Goal: Task Accomplishment & Management: Complete application form

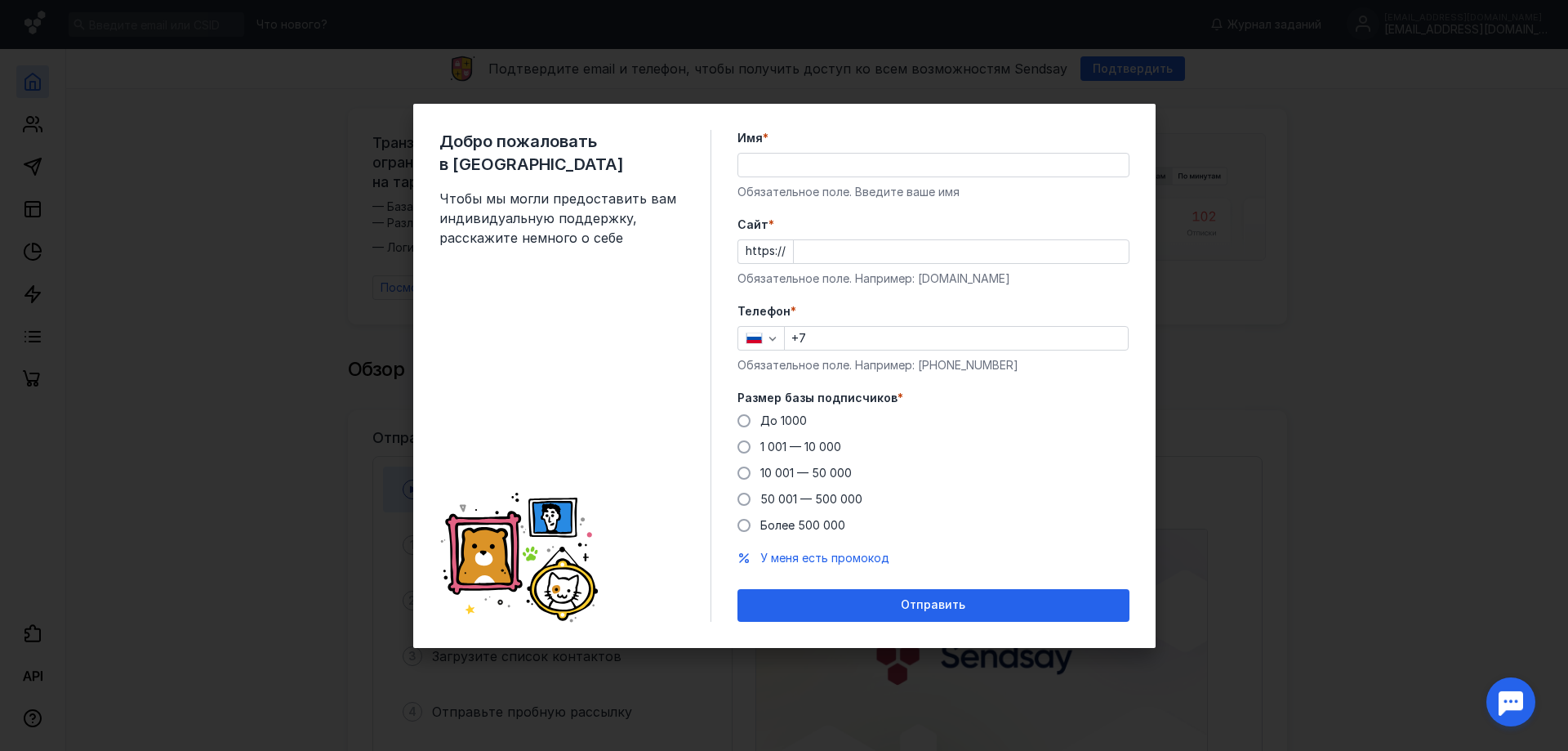
click at [812, 176] on input "Имя *" at bounding box center [934, 165] width 390 height 23
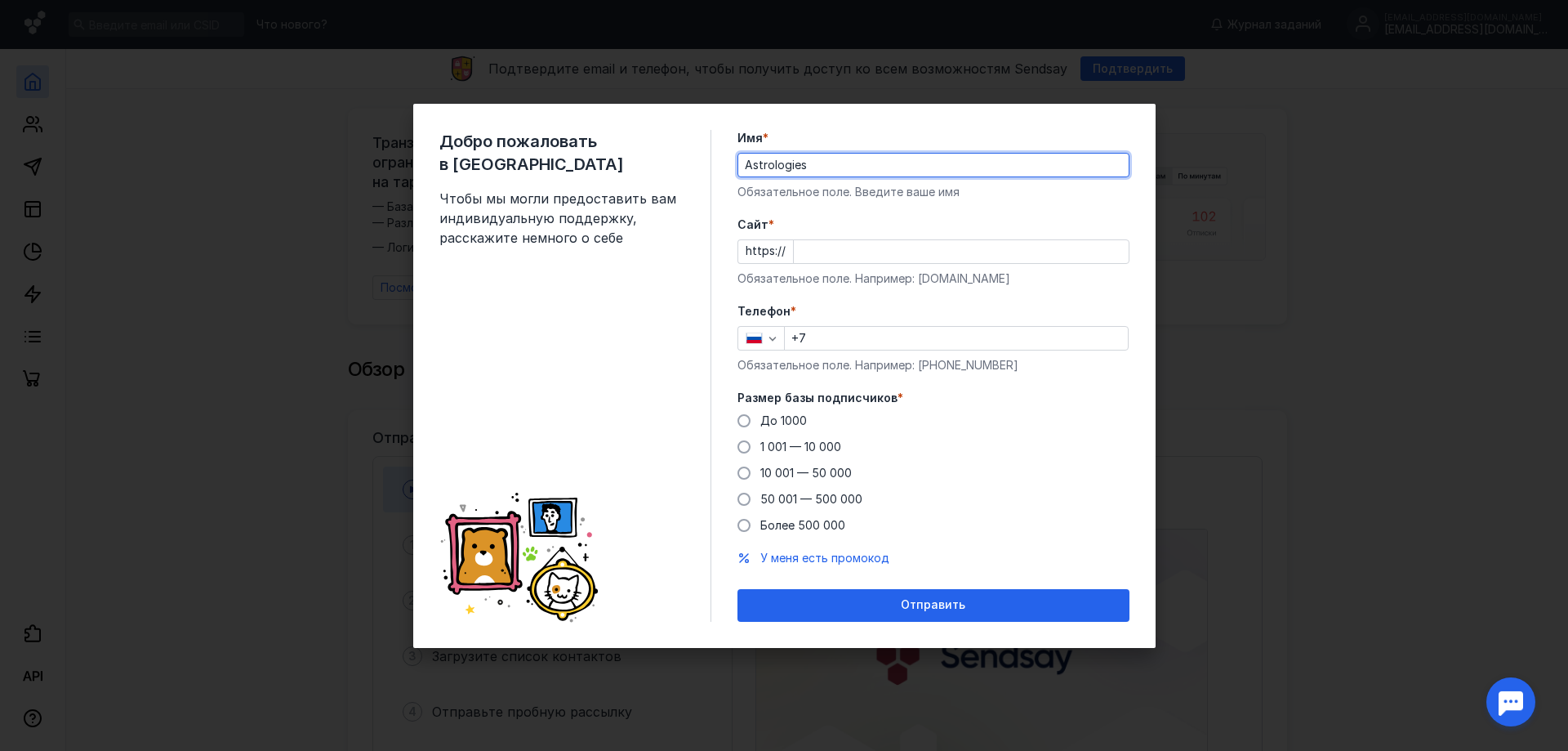
type input "Astrologies"
click at [905, 260] on input "Cайт *" at bounding box center [961, 252] width 335 height 23
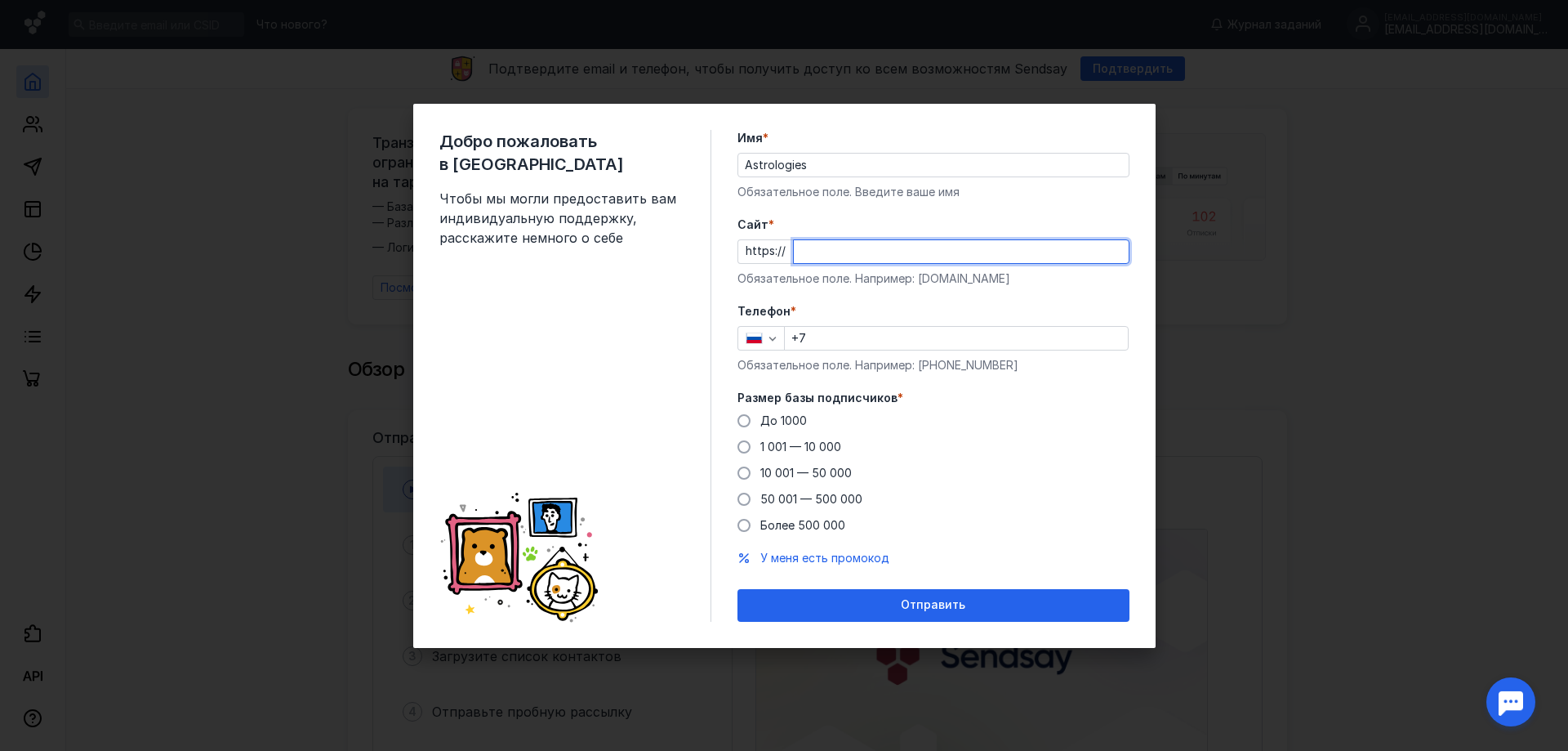
paste input "[DOMAIN_NAME]"
type input "[DOMAIN_NAME]"
click at [858, 331] on input "+7" at bounding box center [957, 338] width 343 height 23
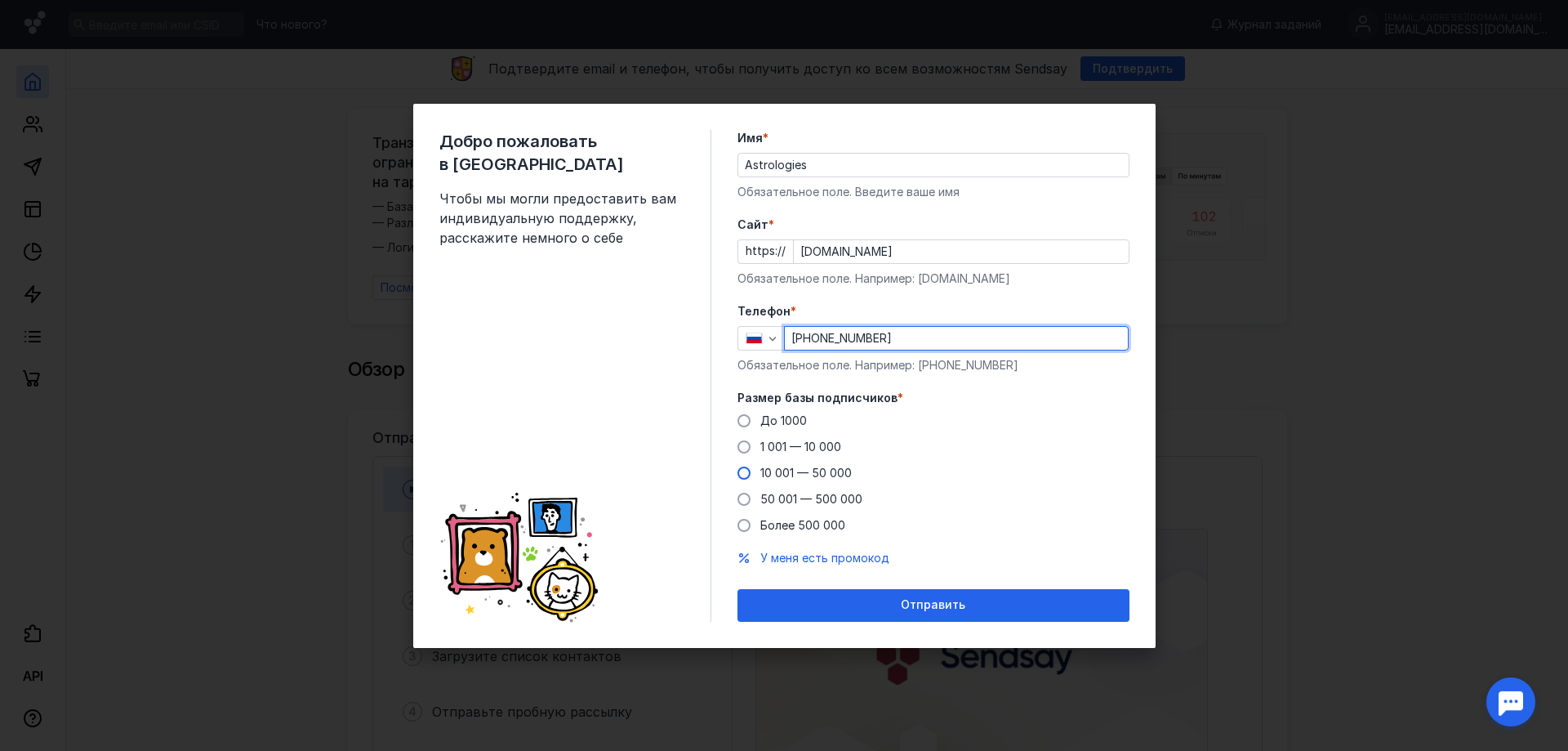
type input "[PHONE_NUMBER]"
click at [784, 476] on span "10 001 — 50 000" at bounding box center [807, 473] width 92 height 14
click at [0, 0] on input "10 001 — 50 000" at bounding box center [0, 0] width 0 height 0
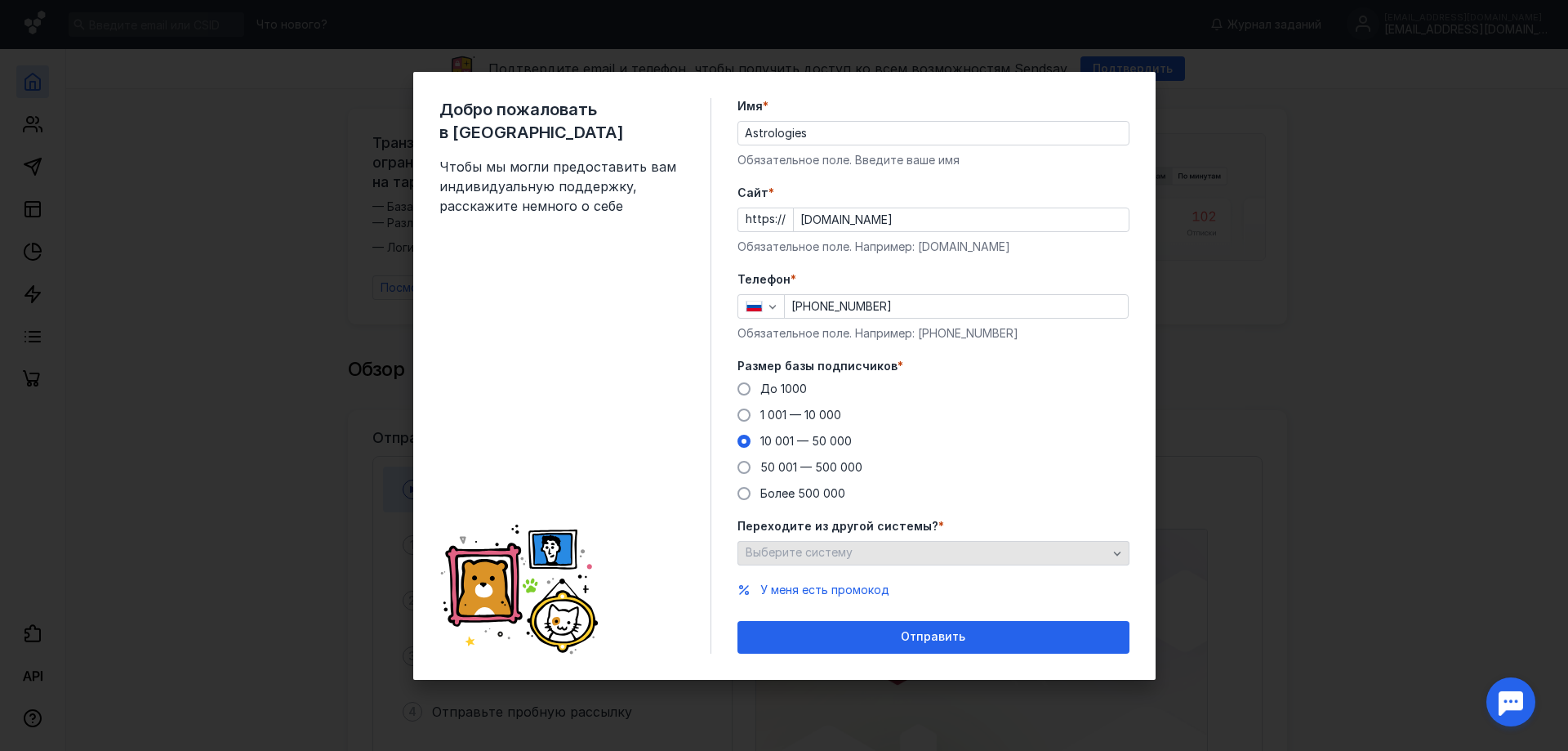
click at [863, 556] on div "Выберите систему" at bounding box center [926, 553] width 370 height 14
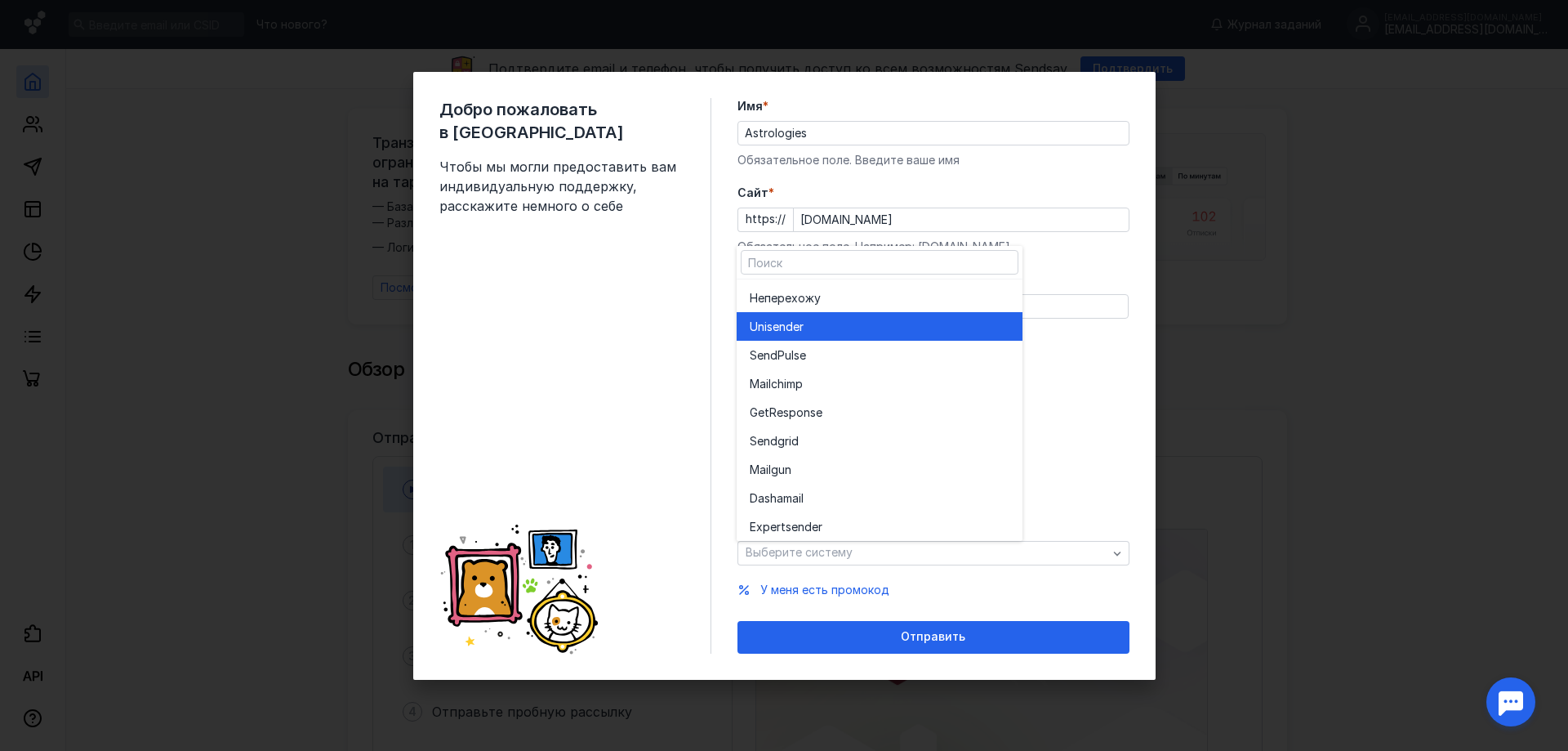
click at [846, 320] on div "Unisende r" at bounding box center [880, 327] width 260 height 16
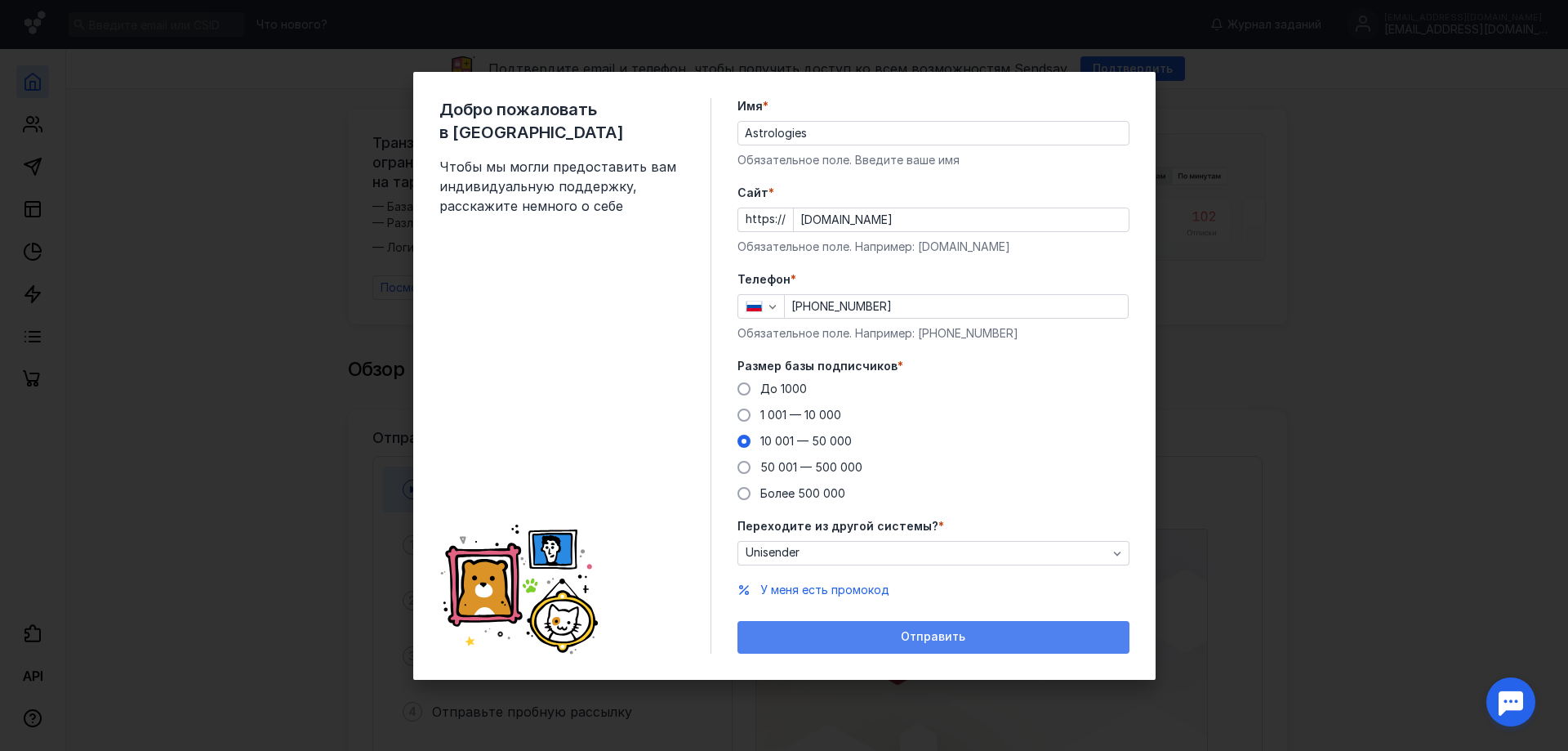
click at [967, 633] on div "Отправить" at bounding box center [933, 637] width 375 height 14
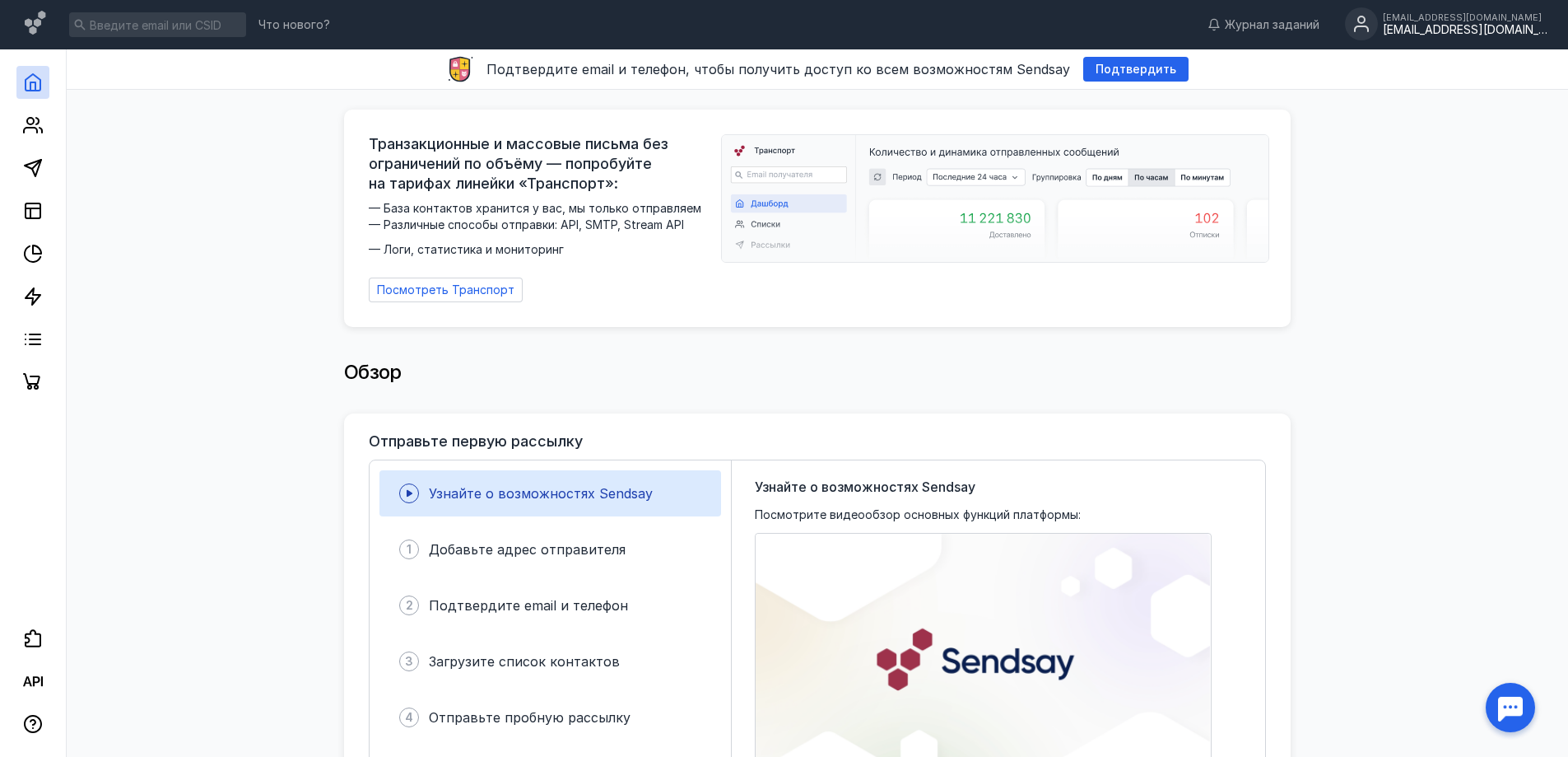
click at [1493, 16] on div "[EMAIL_ADDRESS][DOMAIN_NAME]" at bounding box center [1465, 17] width 165 height 10
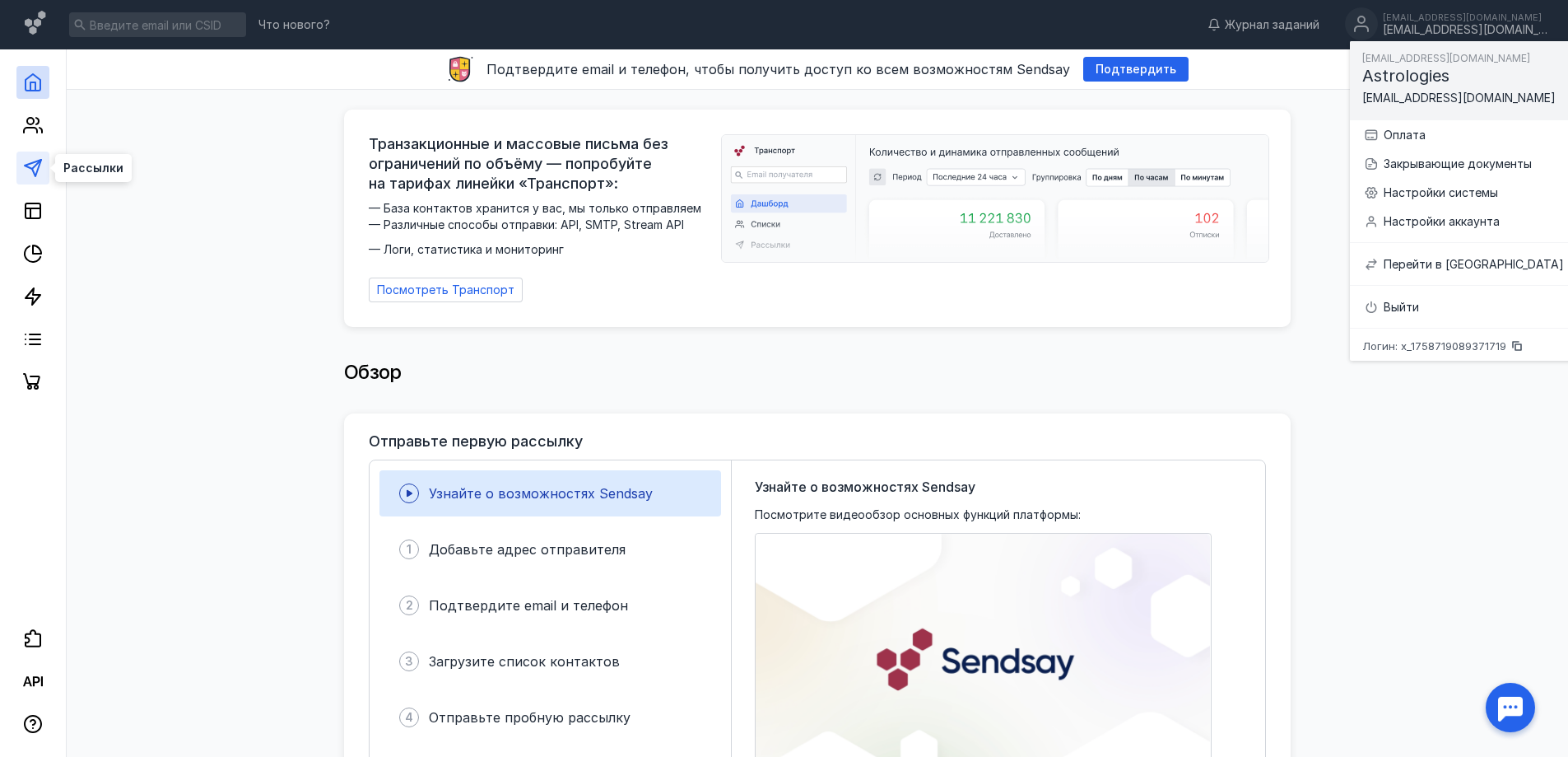
click at [27, 164] on icon at bounding box center [33, 168] width 20 height 20
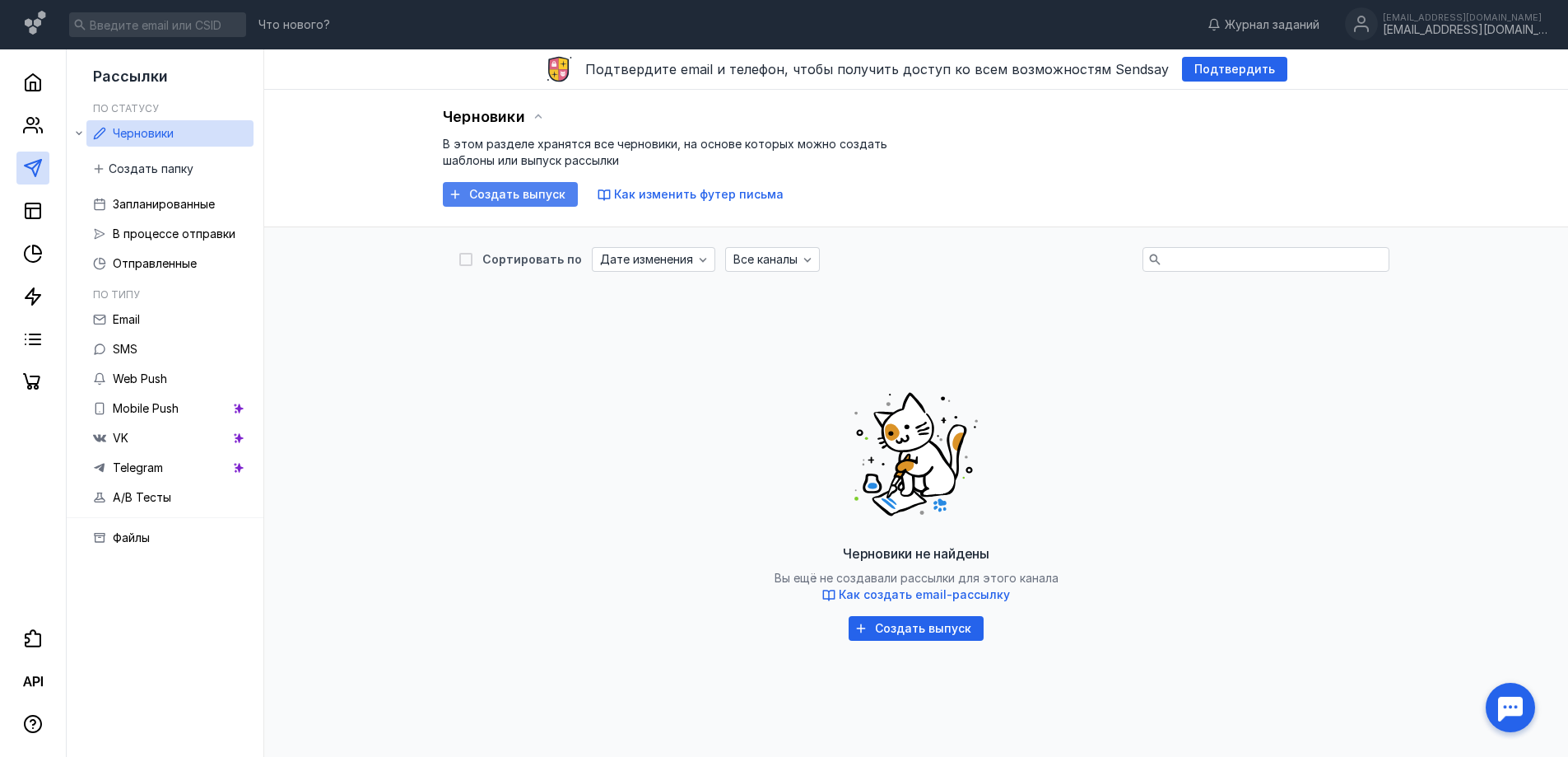
click at [480, 203] on div "Создать выпуск" at bounding box center [510, 194] width 135 height 25
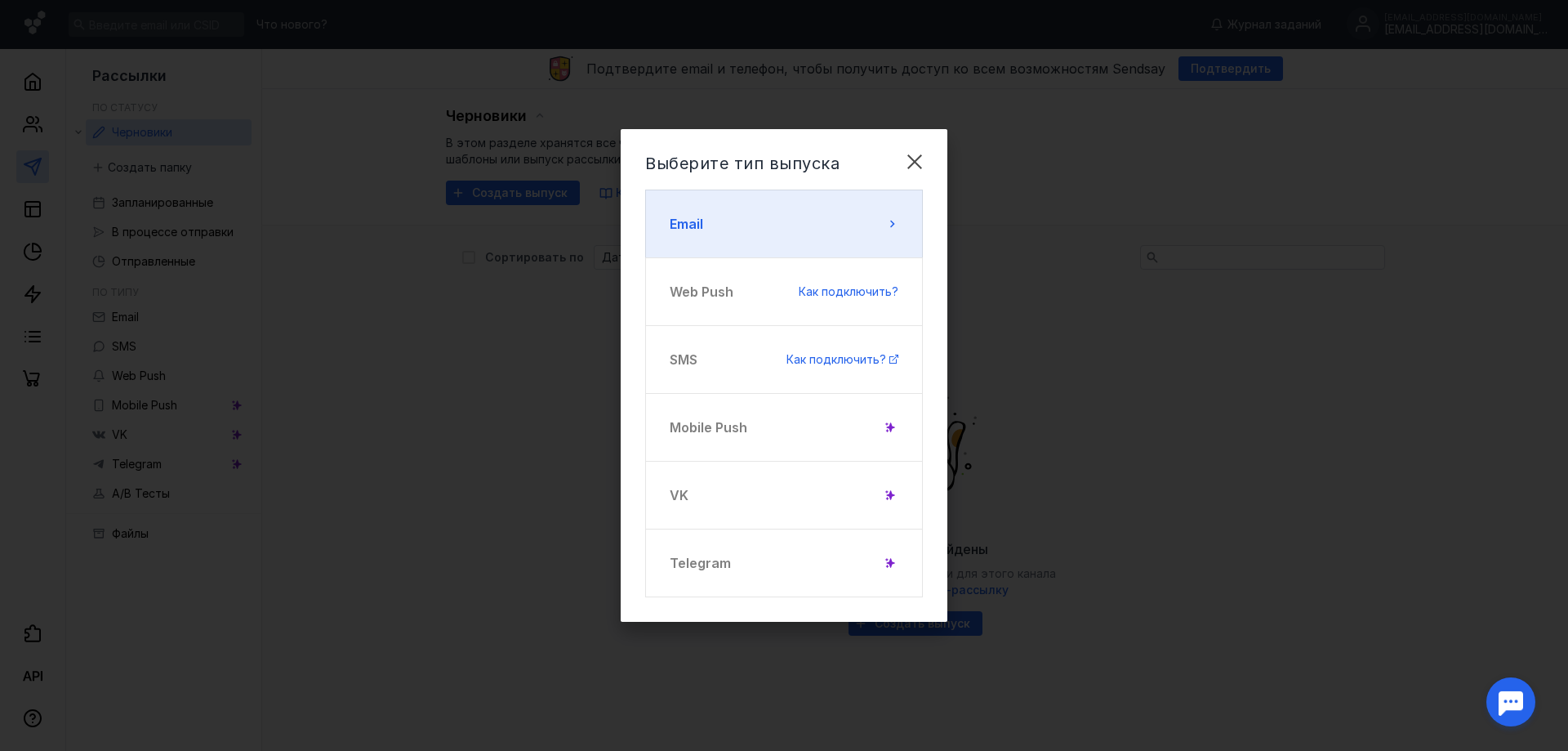
click at [732, 246] on button "Email" at bounding box center [784, 224] width 277 height 69
